Goal: Contribute content: Add original content to the website for others to see

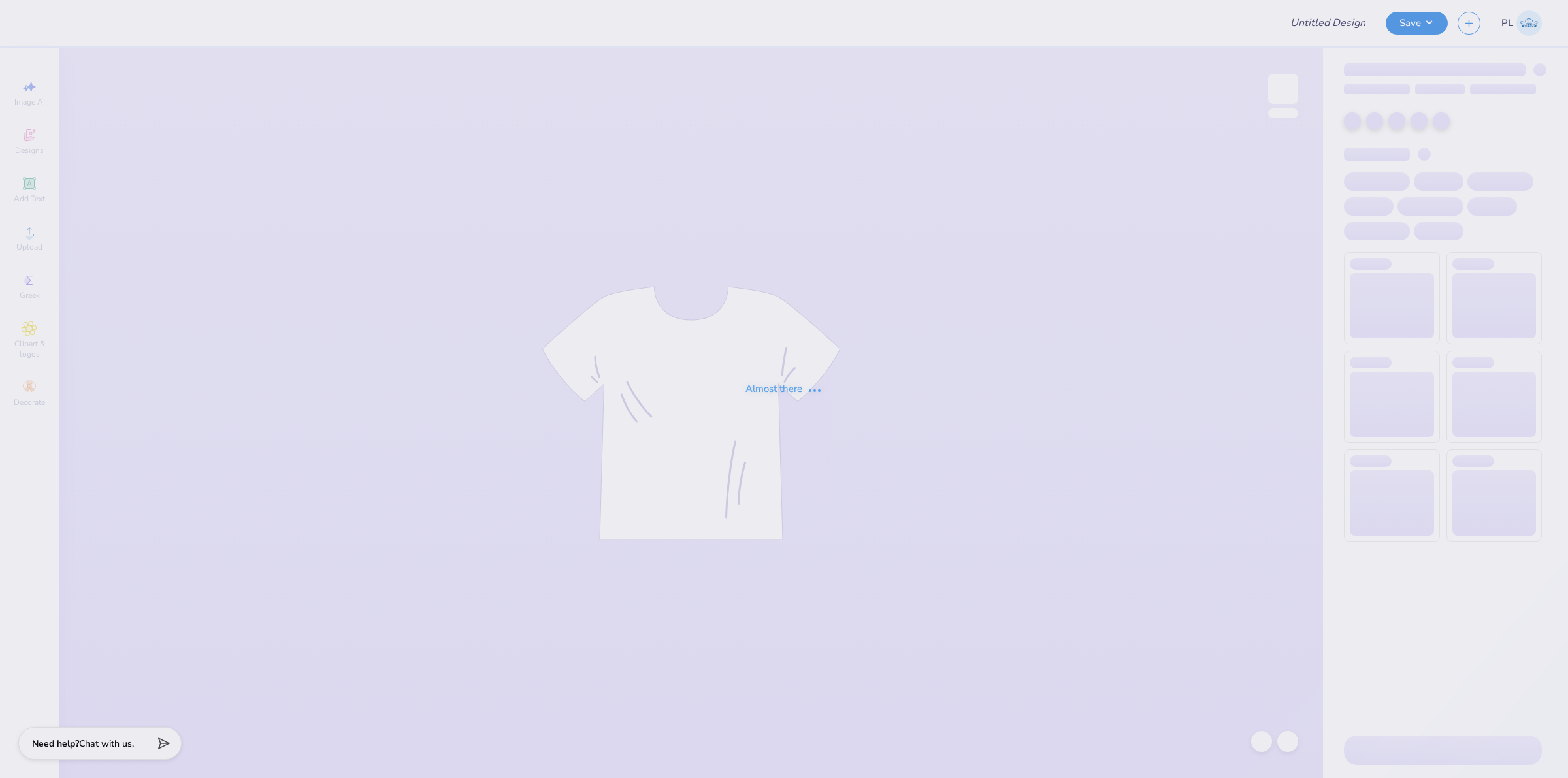
type input "AED Fall Merch"
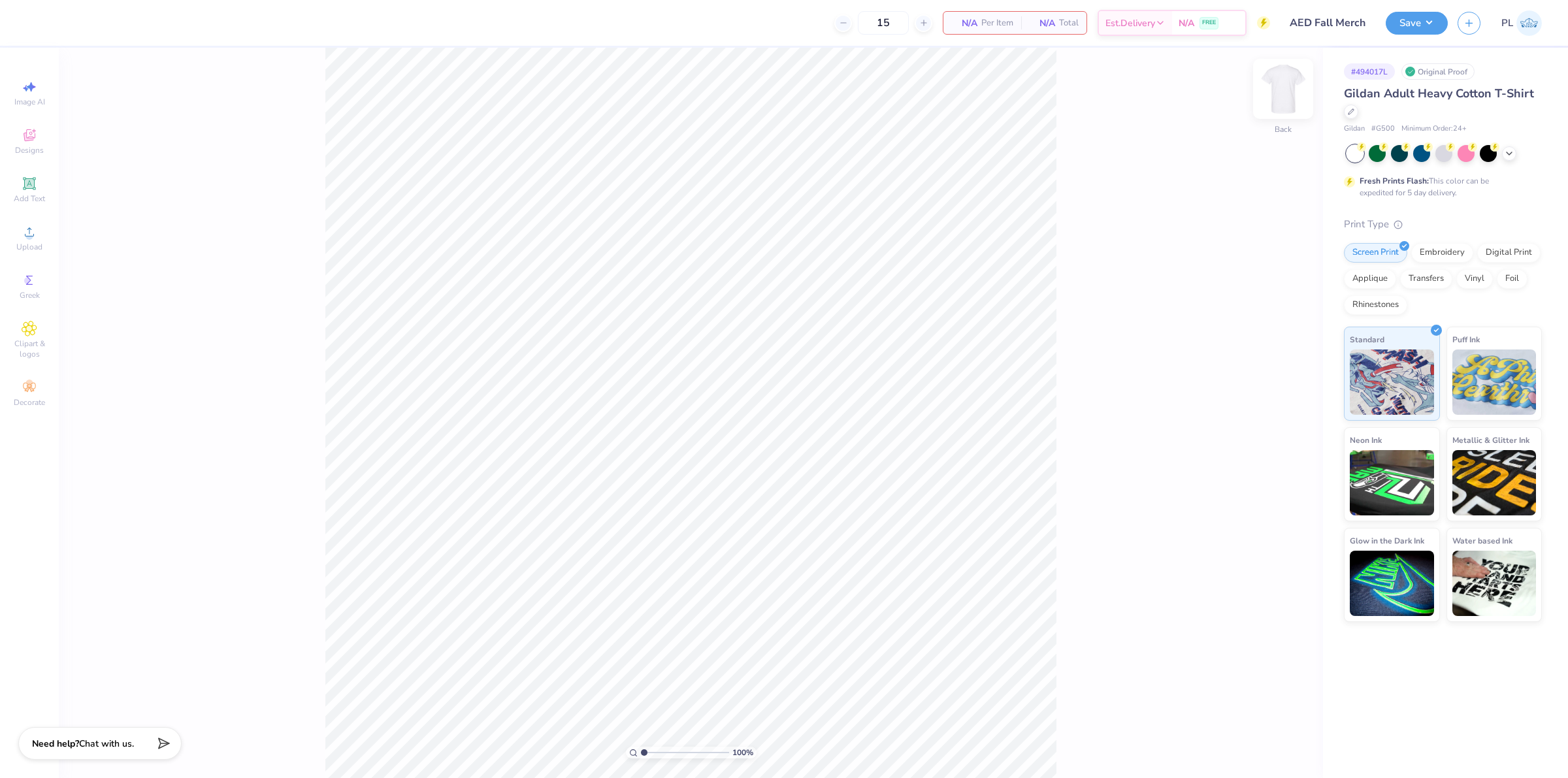
click at [1289, 96] on img at bounding box center [1283, 89] width 53 height 53
click at [30, 245] on span "Upload" at bounding box center [29, 247] width 26 height 10
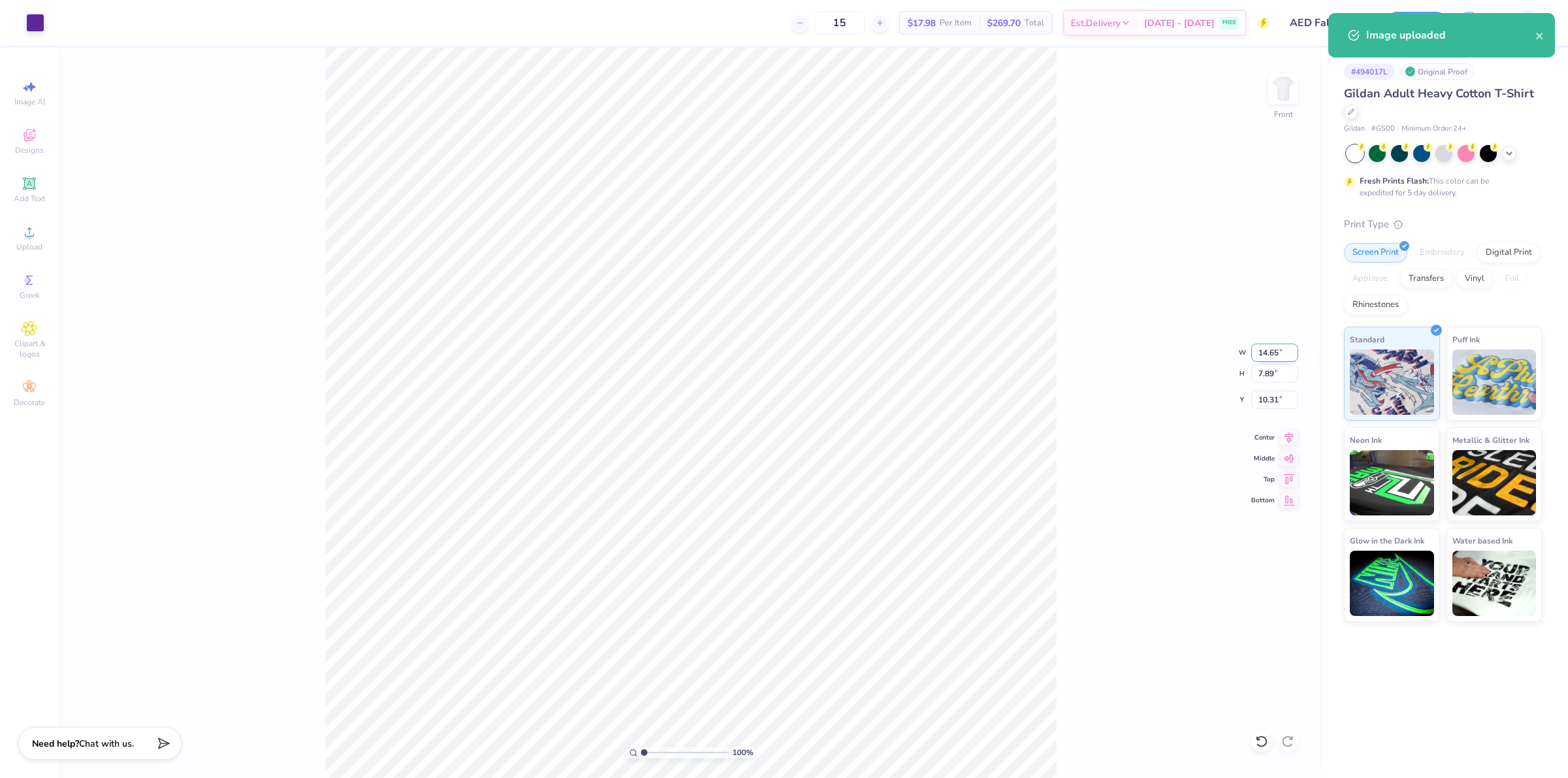
drag, startPoint x: 1253, startPoint y: 356, endPoint x: 1283, endPoint y: 351, distance: 30.4
click at [1283, 351] on input "14.65" at bounding box center [1274, 353] width 47 height 19
type input "12.00"
type input "6.46"
drag, startPoint x: 1259, startPoint y: 400, endPoint x: 1275, endPoint y: 399, distance: 16.0
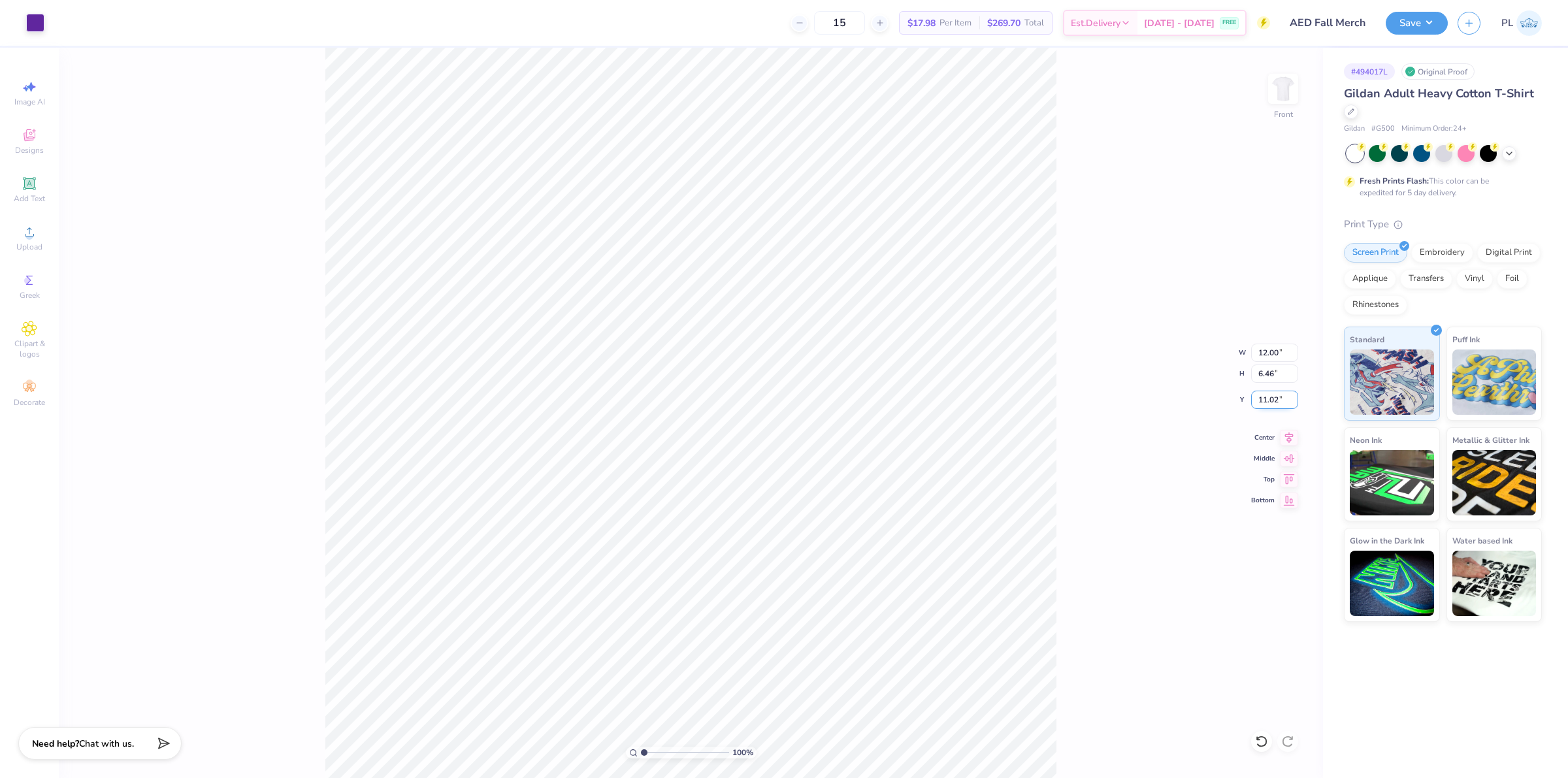
click at [1275, 399] on input "11.02" at bounding box center [1274, 399] width 47 height 19
click at [1292, 402] on input "11.01" at bounding box center [1274, 399] width 47 height 19
drag, startPoint x: 1283, startPoint y: 399, endPoint x: 1255, endPoint y: 402, distance: 28.2
click at [1255, 402] on input "11.01" at bounding box center [1274, 399] width 47 height 19
type input "3.00"
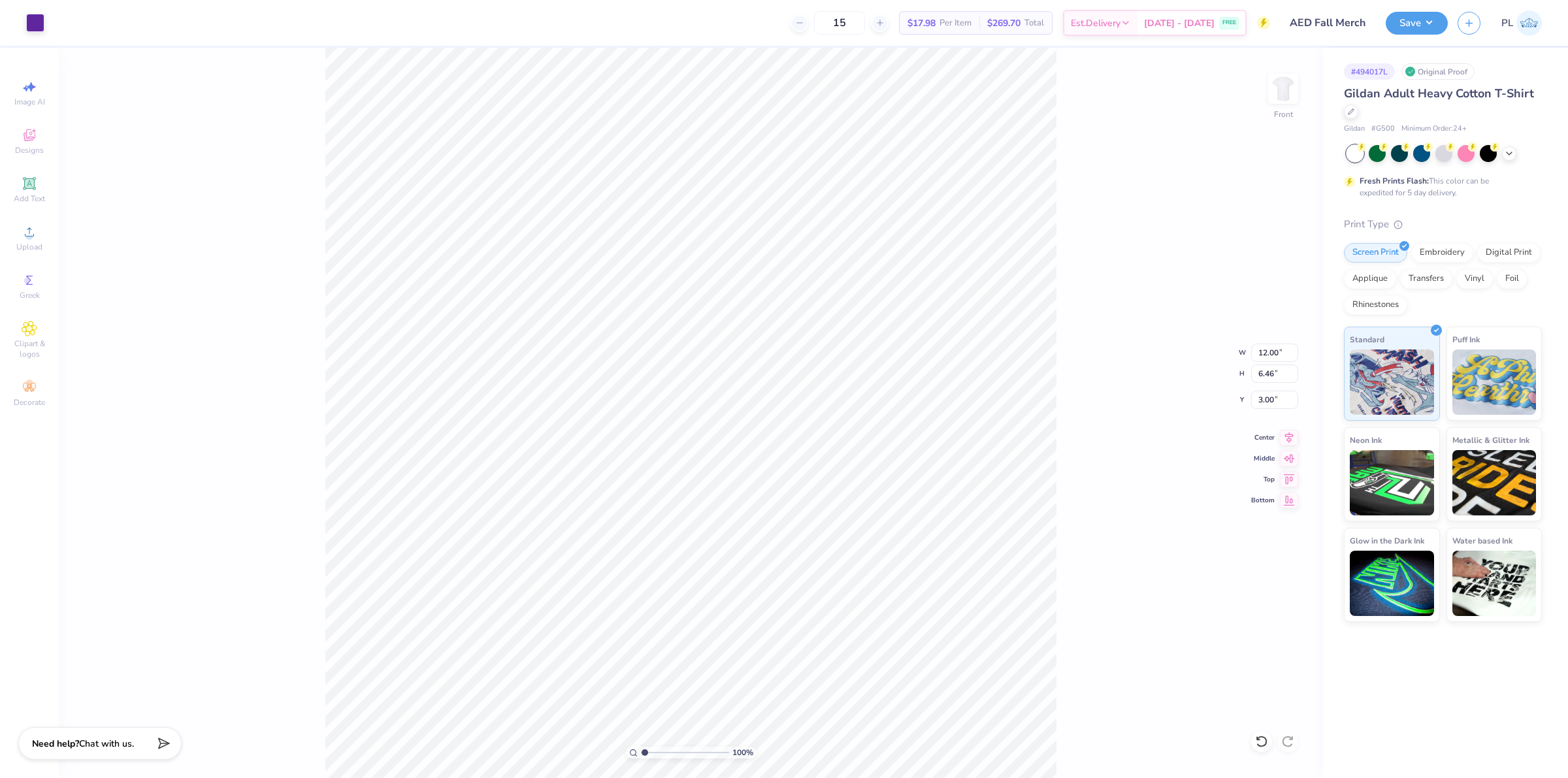
type input "1.13321932219944"
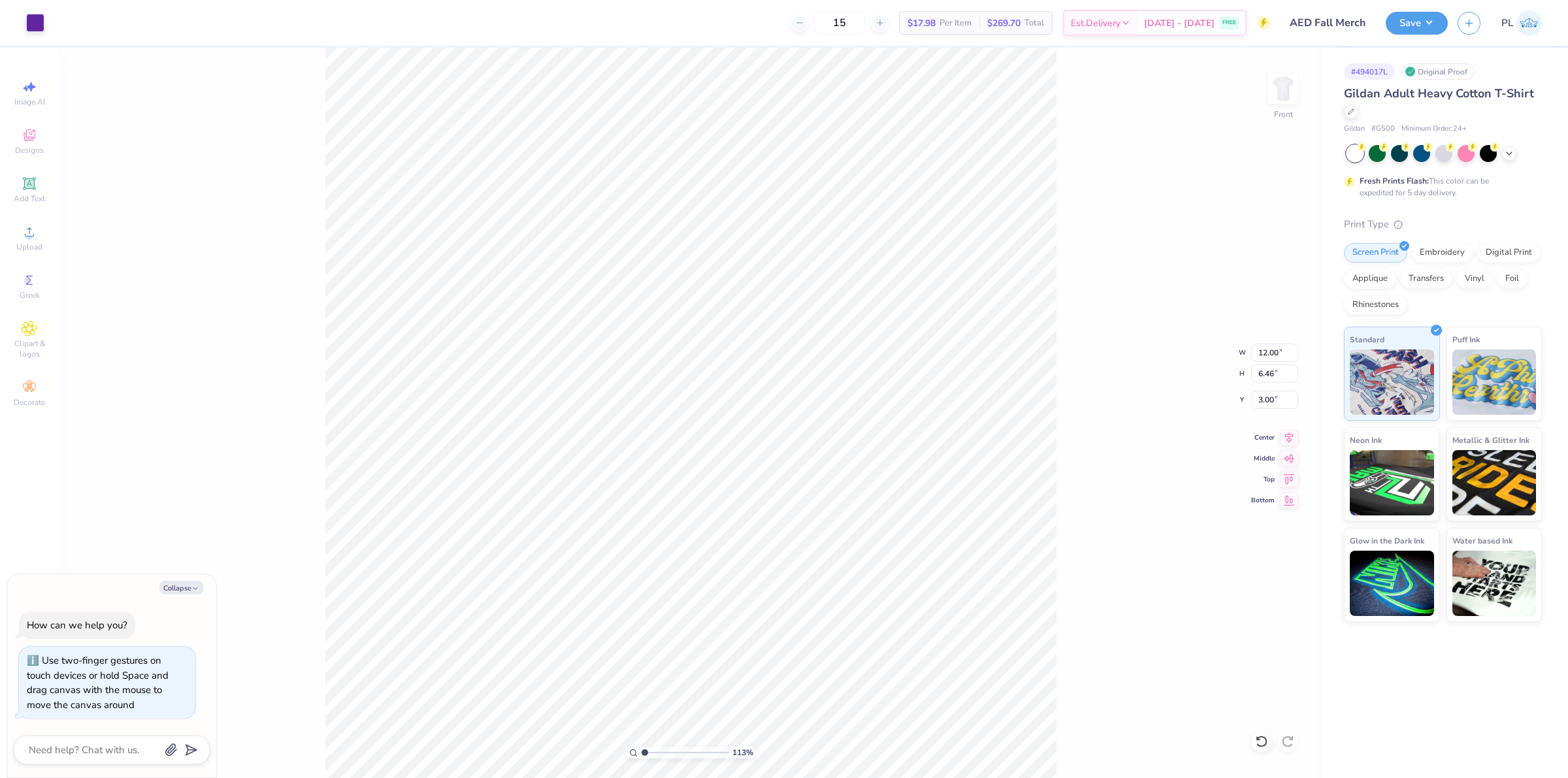
type textarea "x"
type input "1.28418603220616"
click at [1400, 21] on button "Save" at bounding box center [1417, 21] width 62 height 23
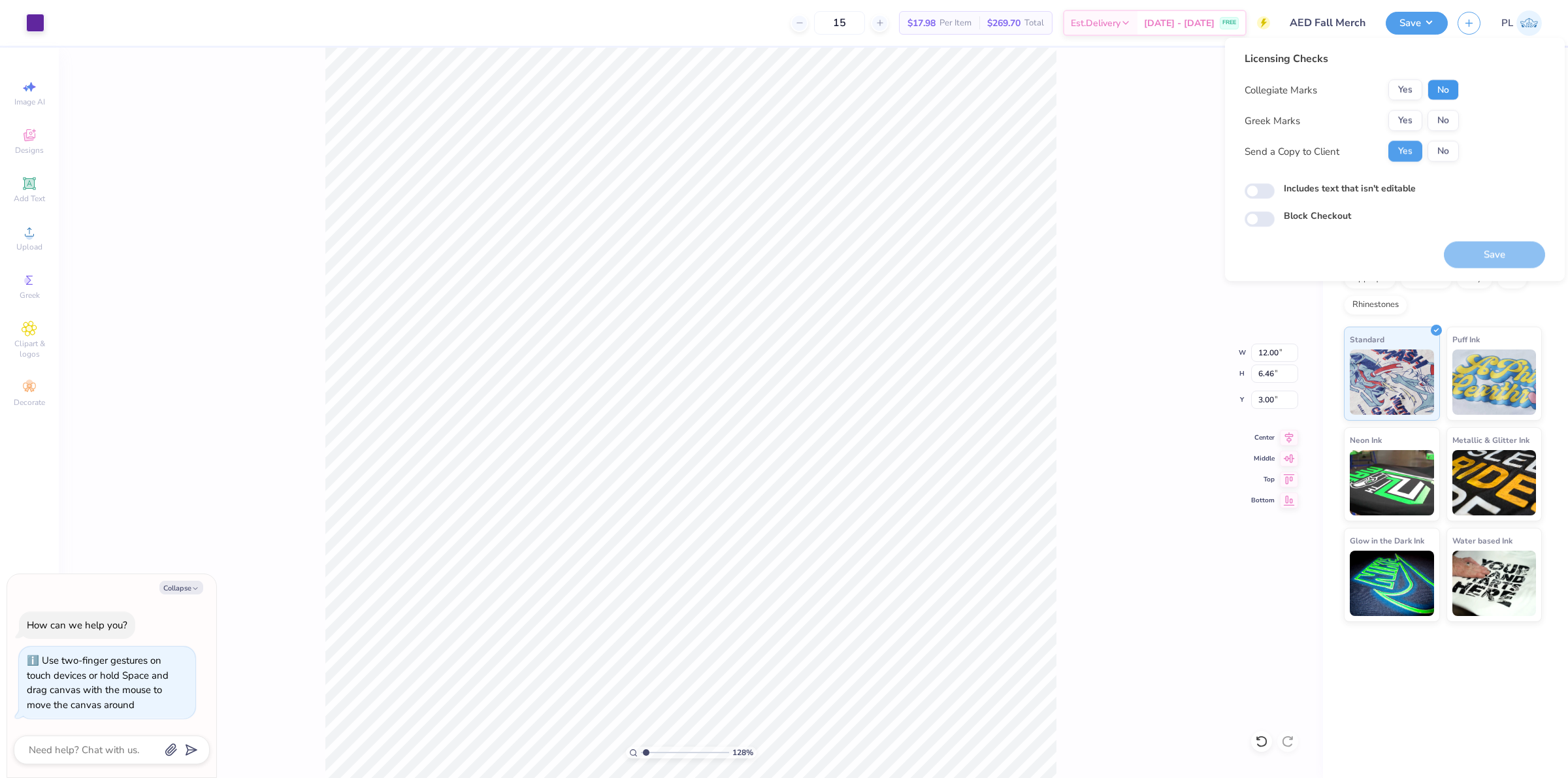
click at [1436, 82] on button "No" at bounding box center [1443, 90] width 31 height 21
click at [1429, 113] on button "No" at bounding box center [1443, 121] width 31 height 21
type textarea "x"
click at [1403, 184] on label "Includes text that isn't editable" at bounding box center [1349, 188] width 132 height 14
click at [1275, 184] on input "Includes text that isn't editable" at bounding box center [1259, 191] width 30 height 16
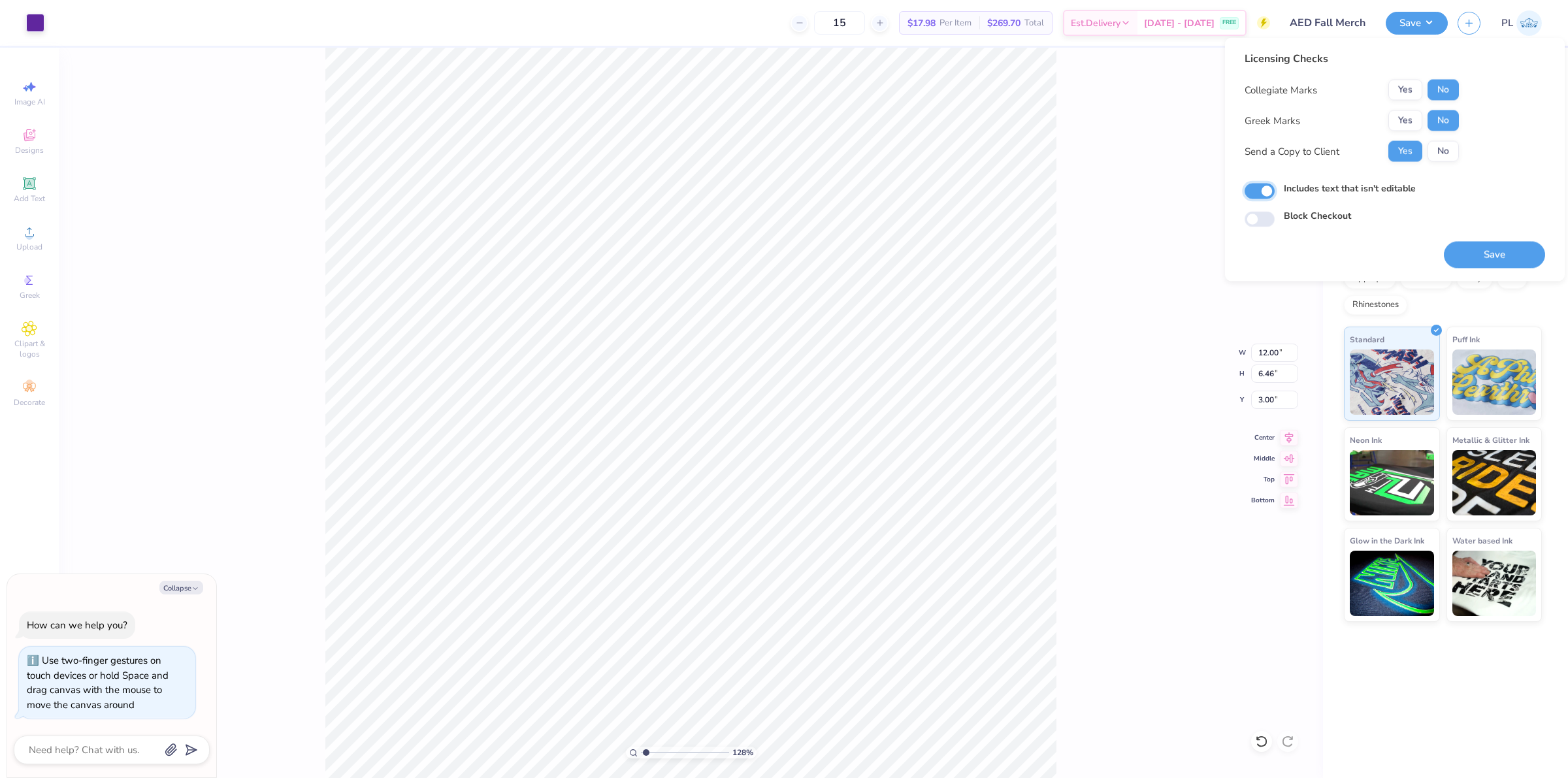
checkbox input "true"
click at [1458, 252] on button "Save" at bounding box center [1494, 255] width 102 height 27
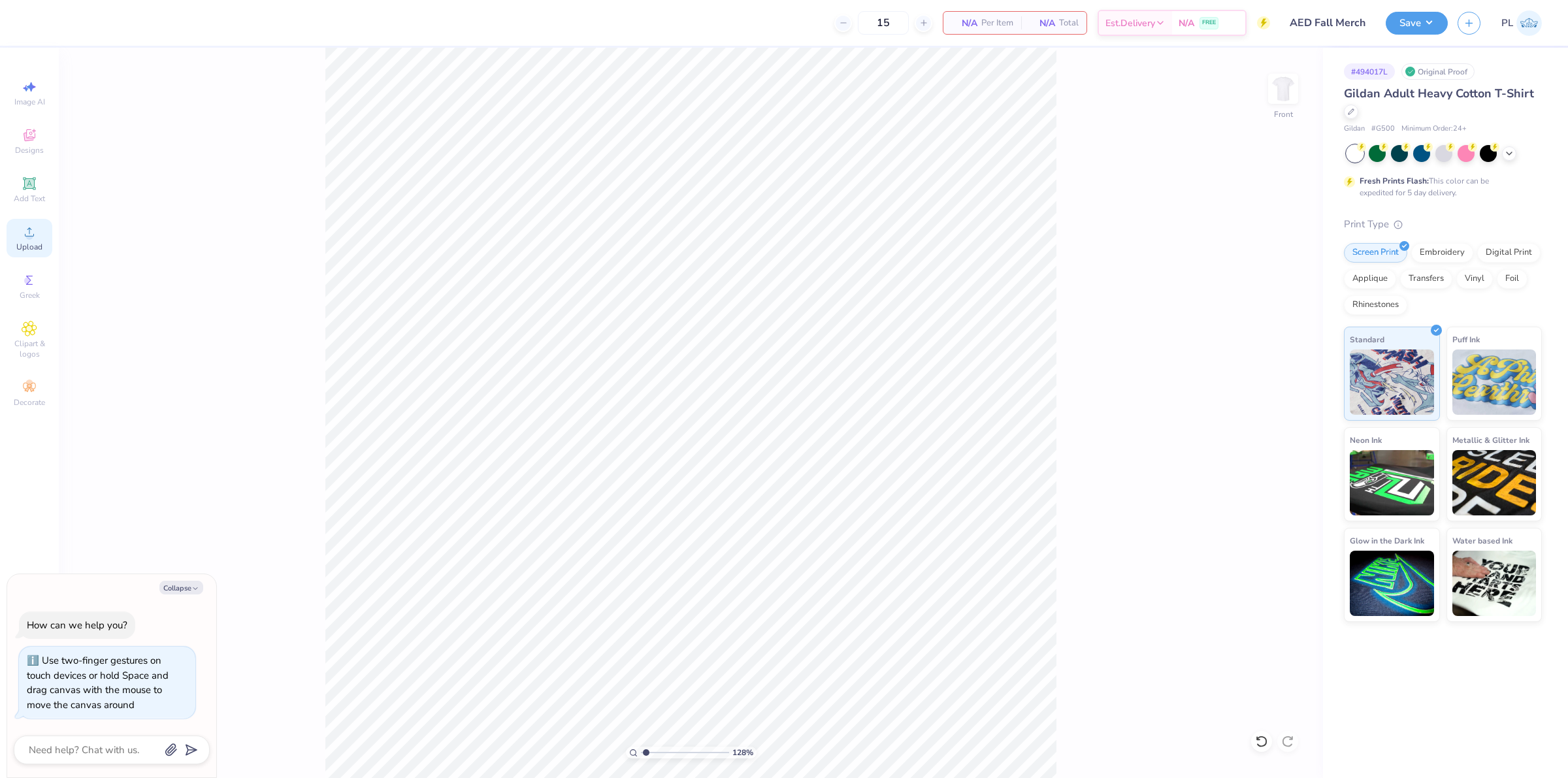
click at [27, 223] on div "Upload" at bounding box center [30, 238] width 46 height 39
type textarea "x"
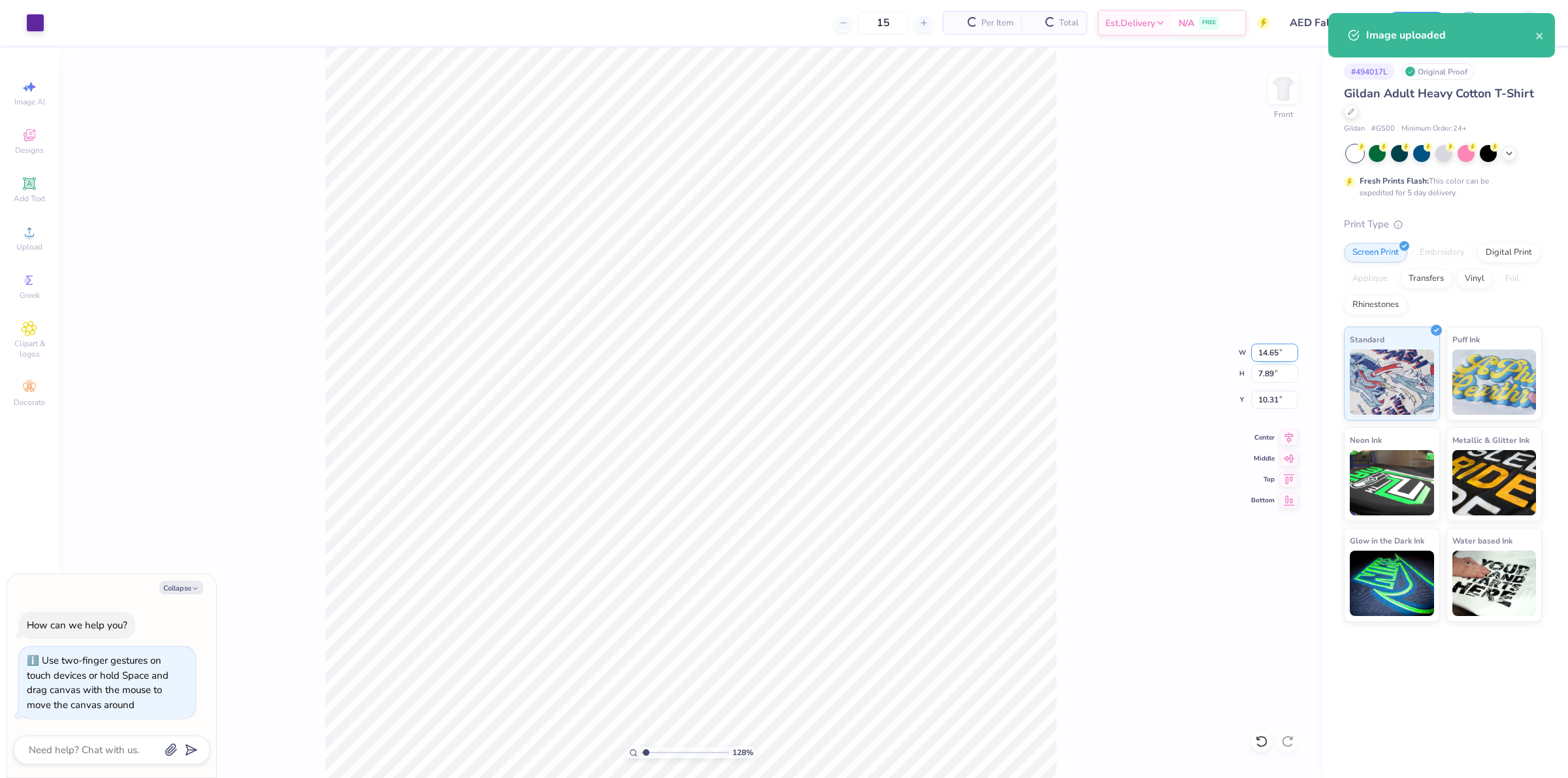
drag, startPoint x: 1258, startPoint y: 350, endPoint x: 1282, endPoint y: 344, distance: 24.7
click at [1282, 344] on input "14.65" at bounding box center [1274, 353] width 47 height 19
type input "12"
type textarea "x"
type input "12.00"
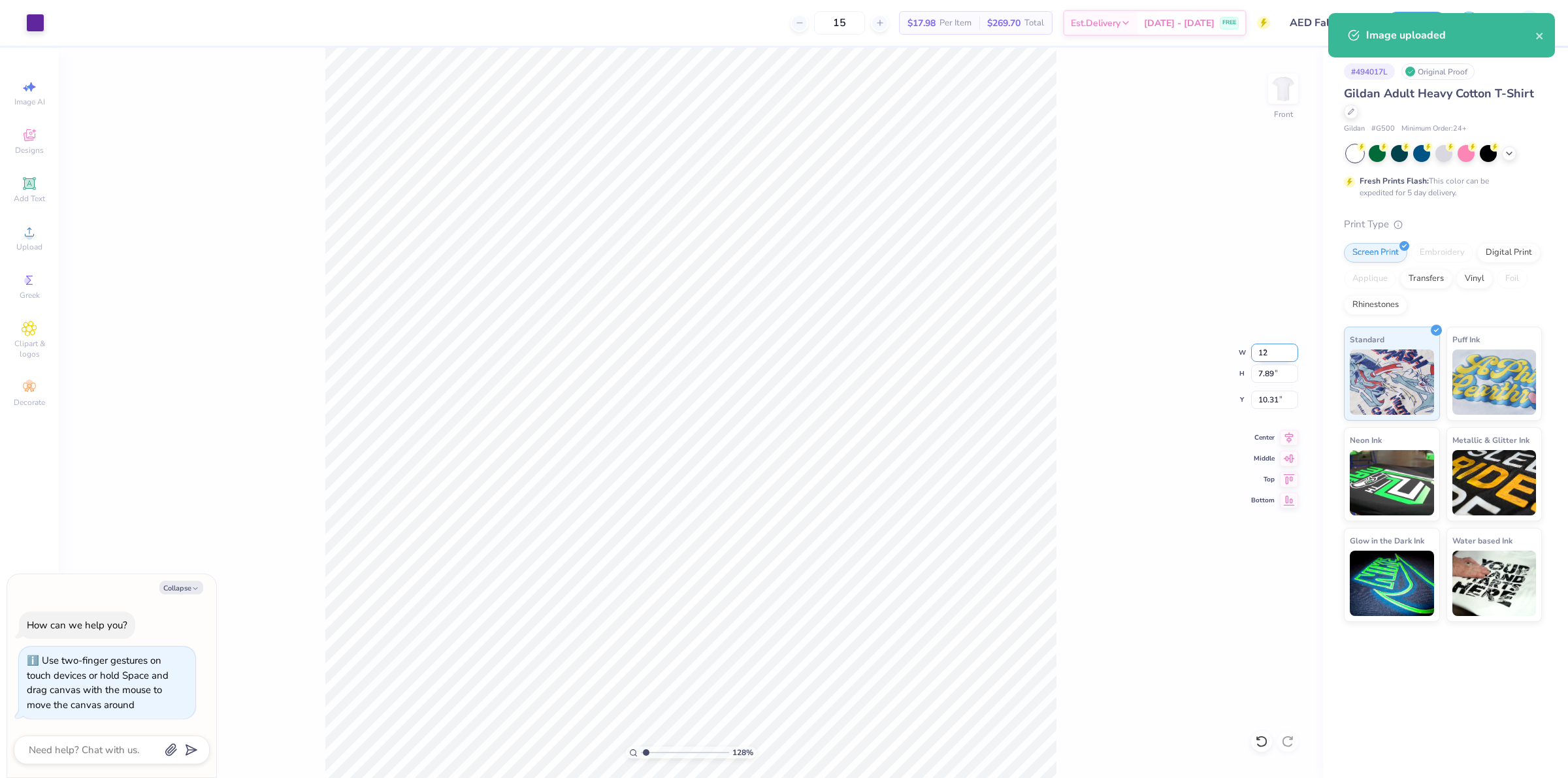
type input "6.46"
drag, startPoint x: 1252, startPoint y: 402, endPoint x: 1282, endPoint y: 399, distance: 30.1
click at [1282, 399] on input "11.02" at bounding box center [1274, 399] width 47 height 19
type input "3"
type textarea "x"
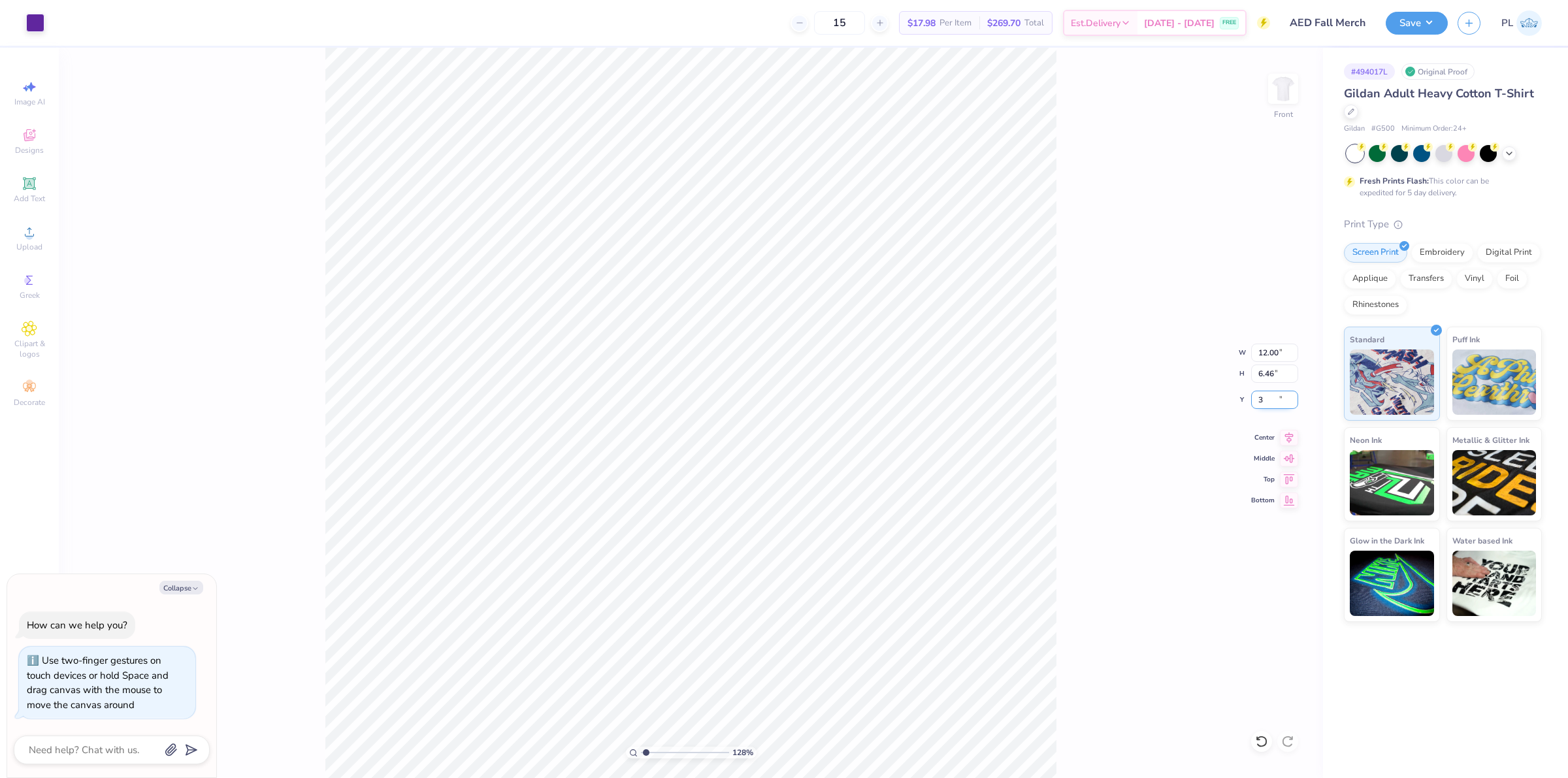
type input "3.00"
click at [1415, 23] on button "Save" at bounding box center [1417, 21] width 62 height 23
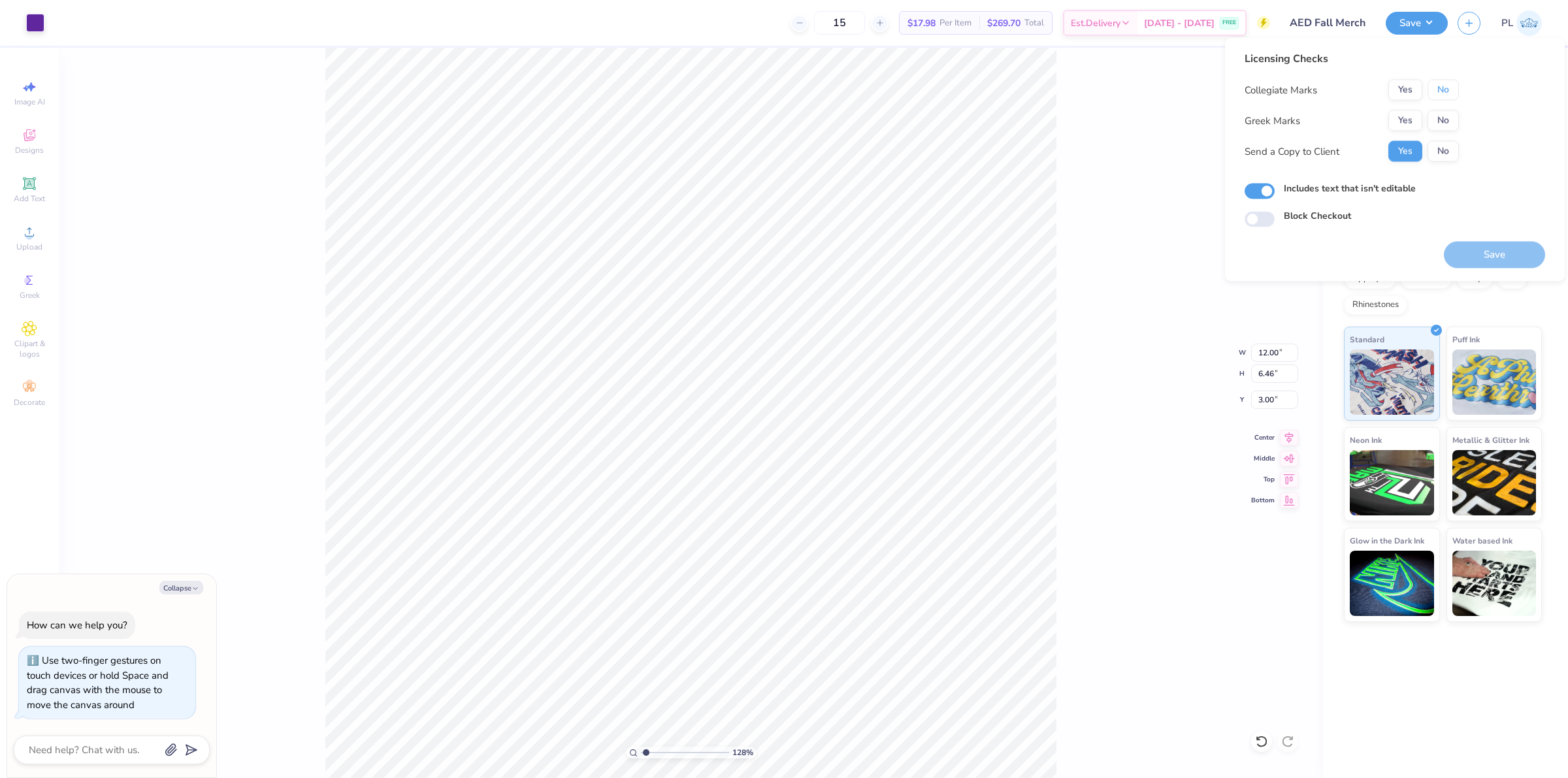
click at [1455, 91] on button "No" at bounding box center [1443, 90] width 31 height 21
click at [1432, 119] on button "No" at bounding box center [1443, 121] width 31 height 21
click at [1496, 250] on button "Save" at bounding box center [1494, 255] width 102 height 27
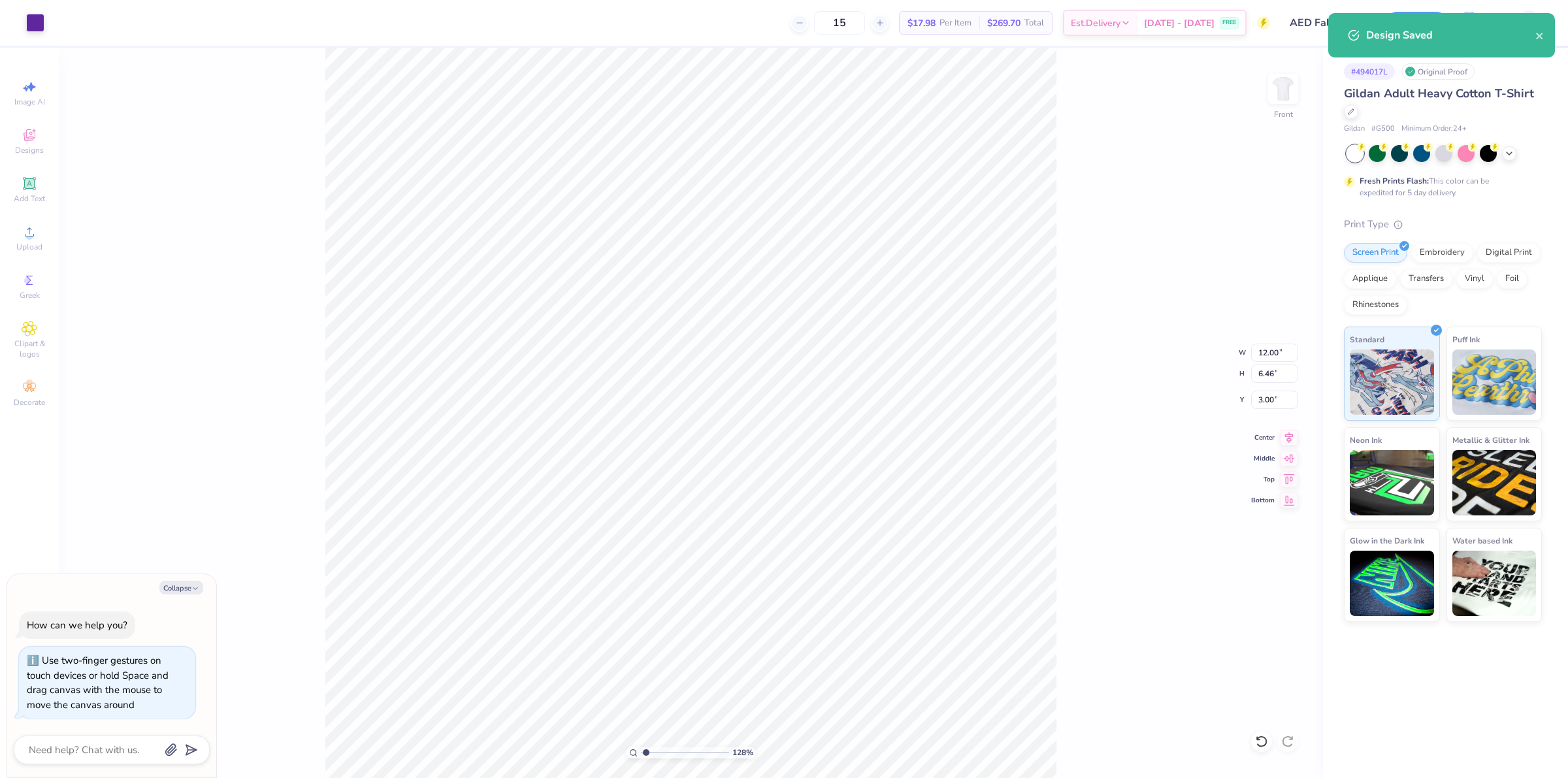
type textarea "x"
